Goal: Check status: Check status

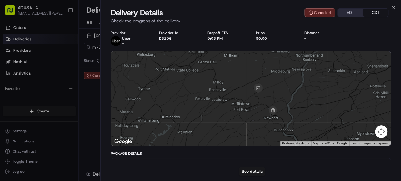
click at [247, 9] on div "Delivery Details Canceled EDT CDT" at bounding box center [251, 13] width 281 height 10
click at [393, 7] on icon "button" at bounding box center [394, 7] width 3 height 3
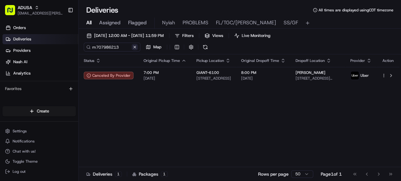
click at [134, 47] on button at bounding box center [135, 47] width 6 height 6
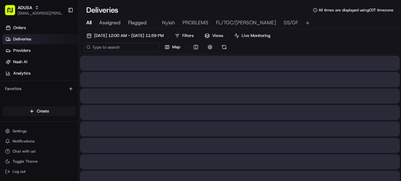
click at [114, 46] on input at bounding box center [122, 47] width 76 height 9
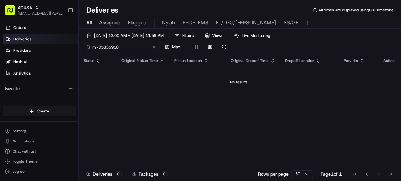
drag, startPoint x: 127, startPoint y: 48, endPoint x: 93, endPoint y: 47, distance: 34.4
click at [93, 47] on input "m705835958" at bounding box center [122, 47] width 76 height 9
type input "m705835958"
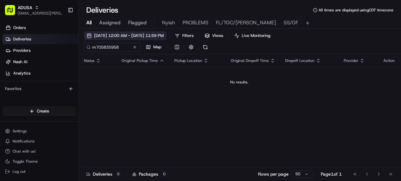
click at [114, 34] on span "[DATE] 12:00 AM - [DATE] 11:59 PM" at bounding box center [129, 36] width 70 height 6
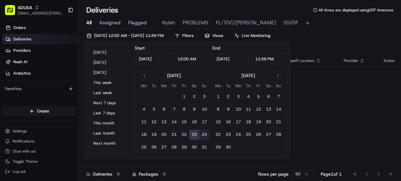
click at [203, 133] on button "24" at bounding box center [204, 134] width 10 height 10
type input "[DATE]"
click at [316, 121] on div "Status Original Pickup Time Pickup Location Original Dropoff Time Dropoff Locat…" at bounding box center [239, 116] width 321 height 124
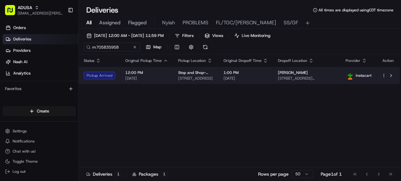
click at [219, 77] on td "Stop and Shop-[STREET_ADDRESS]" at bounding box center [195, 75] width 45 height 17
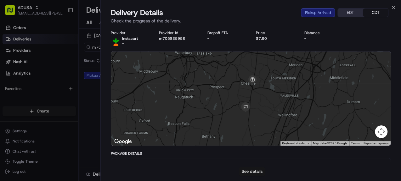
click at [254, 171] on button "See details" at bounding box center [252, 171] width 26 height 9
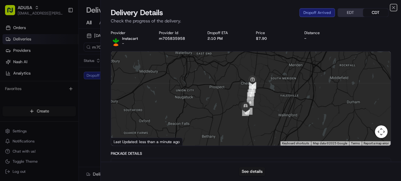
click at [393, 6] on icon "button" at bounding box center [393, 7] width 5 height 5
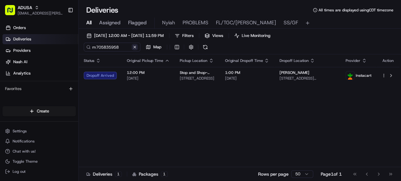
click at [135, 46] on button at bounding box center [135, 47] width 6 height 6
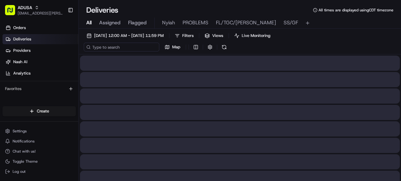
click at [116, 48] on input at bounding box center [122, 47] width 76 height 9
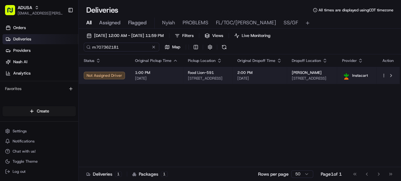
type input "m707362181"
click at [178, 72] on td "1:00 PM [DATE]" at bounding box center [156, 75] width 53 height 17
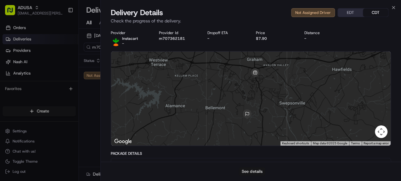
click at [257, 171] on button "See details" at bounding box center [252, 171] width 26 height 9
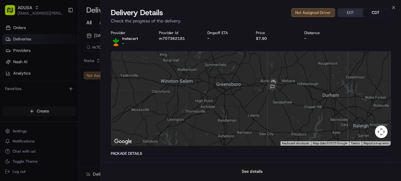
click at [255, 169] on button "See details" at bounding box center [252, 171] width 26 height 9
click at [394, 7] on icon "button" at bounding box center [394, 7] width 3 height 3
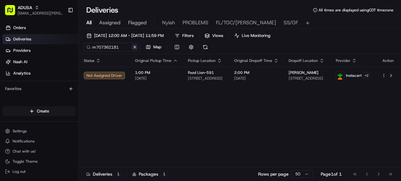
click at [135, 47] on button at bounding box center [135, 47] width 6 height 6
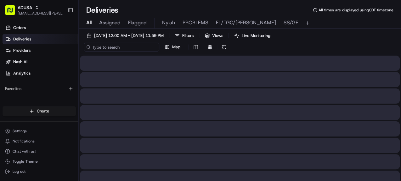
click at [118, 47] on input at bounding box center [122, 47] width 76 height 9
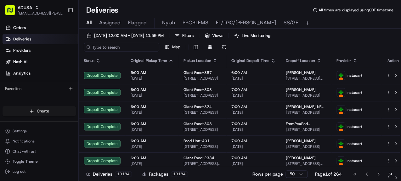
click at [120, 46] on input at bounding box center [122, 47] width 76 height 9
paste input "m707512136"
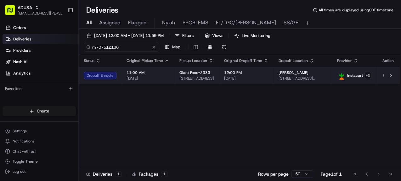
type input "m707512136"
click at [161, 77] on span "[DATE]" at bounding box center [148, 78] width 43 height 5
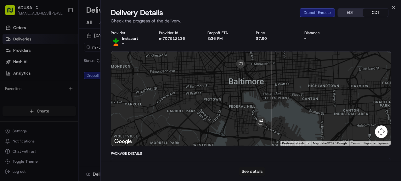
click at [249, 173] on button "See details" at bounding box center [252, 171] width 26 height 9
